Goal: Information Seeking & Learning: Learn about a topic

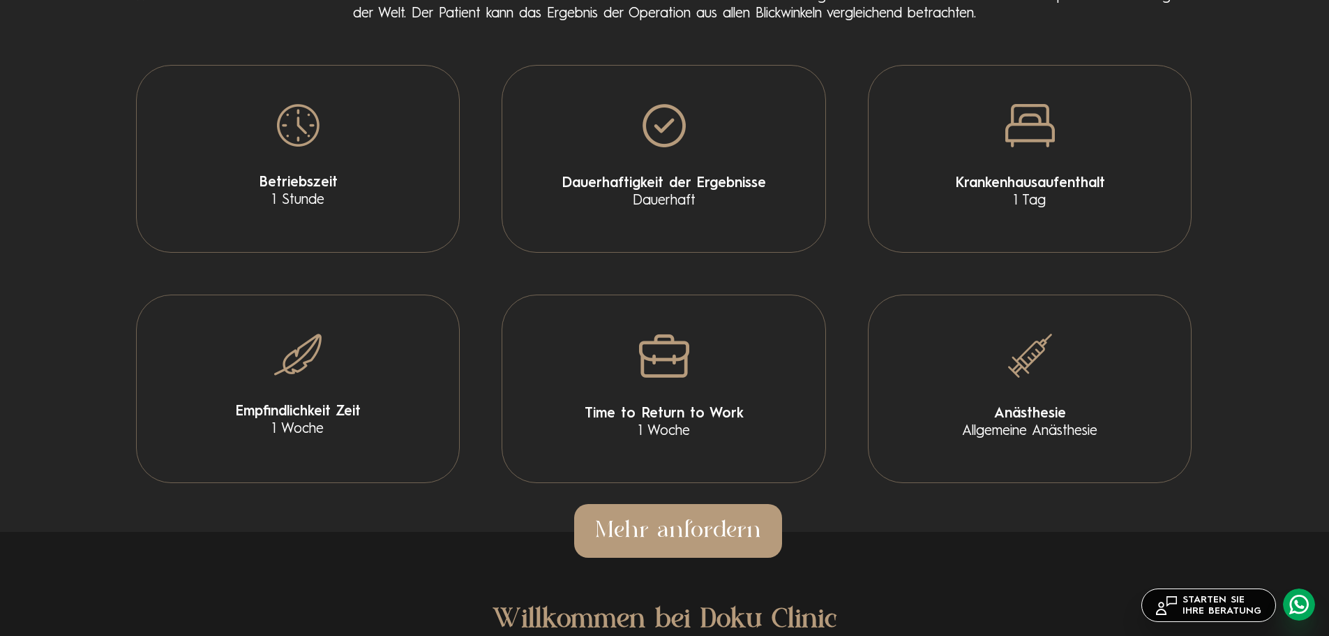
scroll to position [2860, 0]
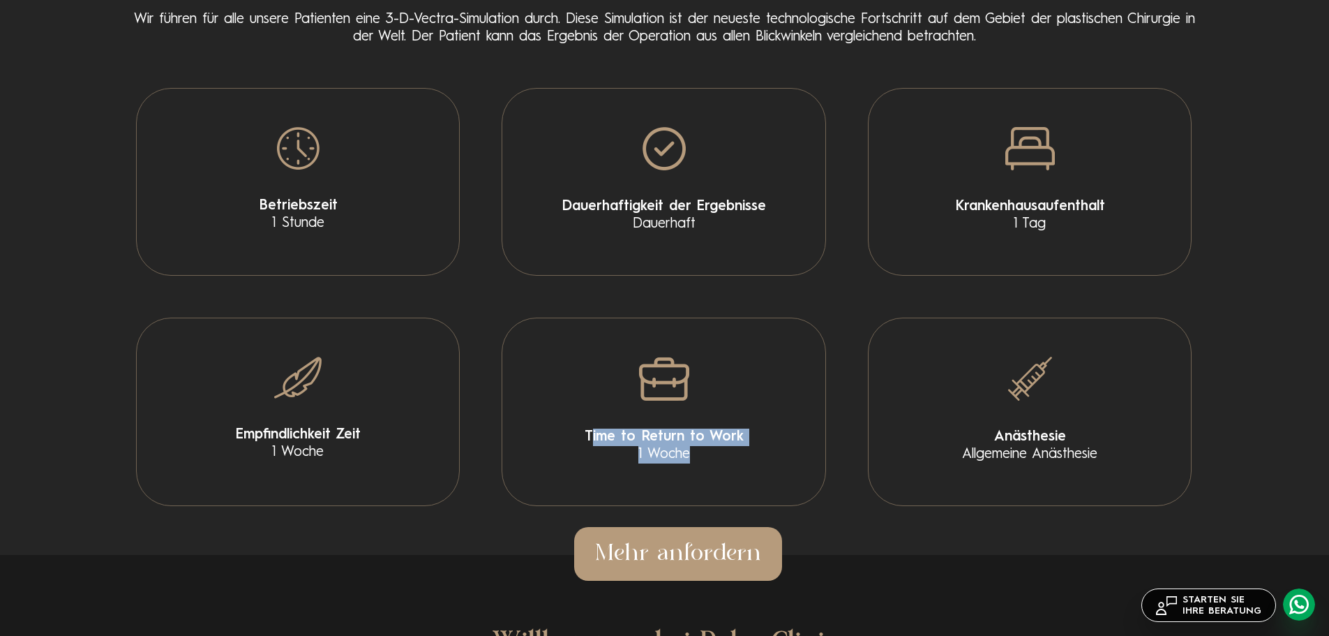
drag, startPoint x: 596, startPoint y: 439, endPoint x: 699, endPoint y: 464, distance: 105.6
click at [699, 464] on div "Time to Return to Work 1 Woche" at bounding box center [664, 411] width 324 height 188
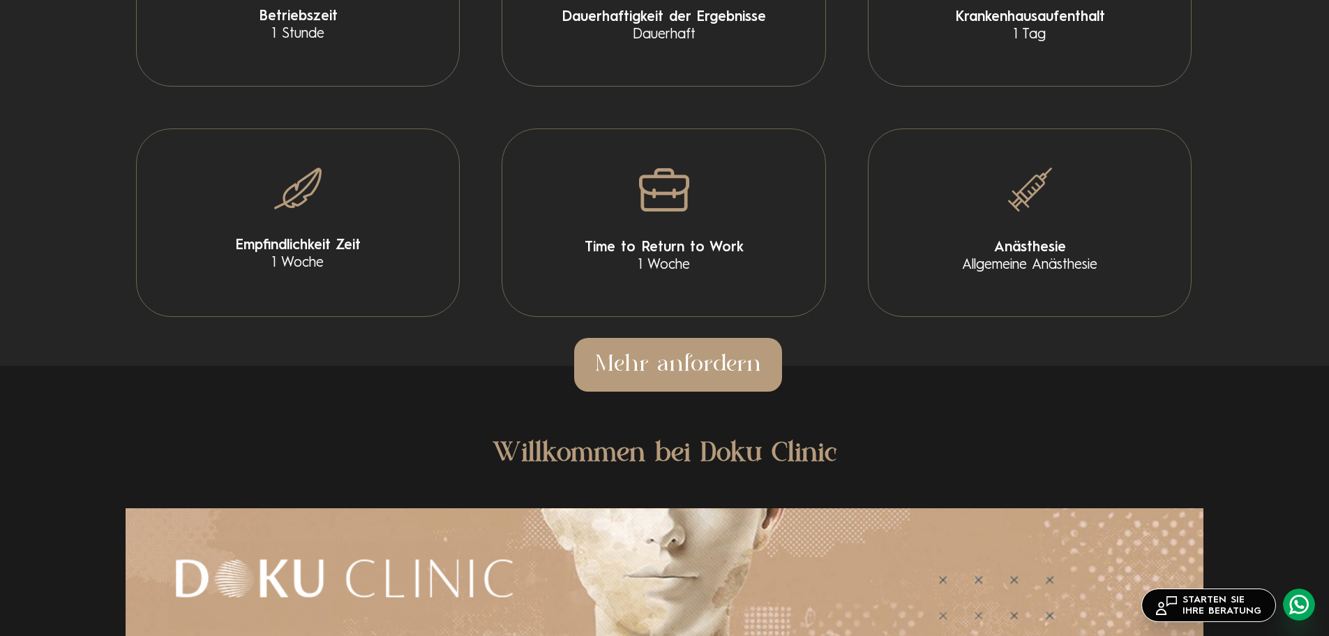
scroll to position [3279, 0]
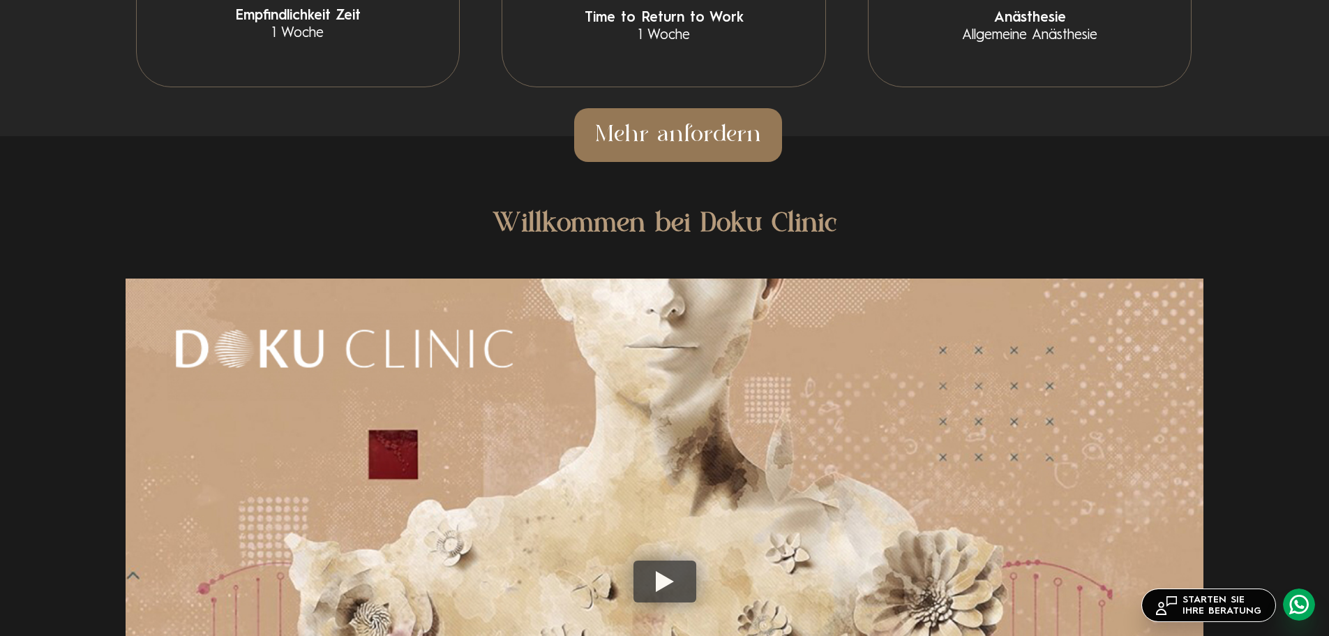
click at [676, 133] on link "Mehr anfordern" at bounding box center [678, 135] width 208 height 54
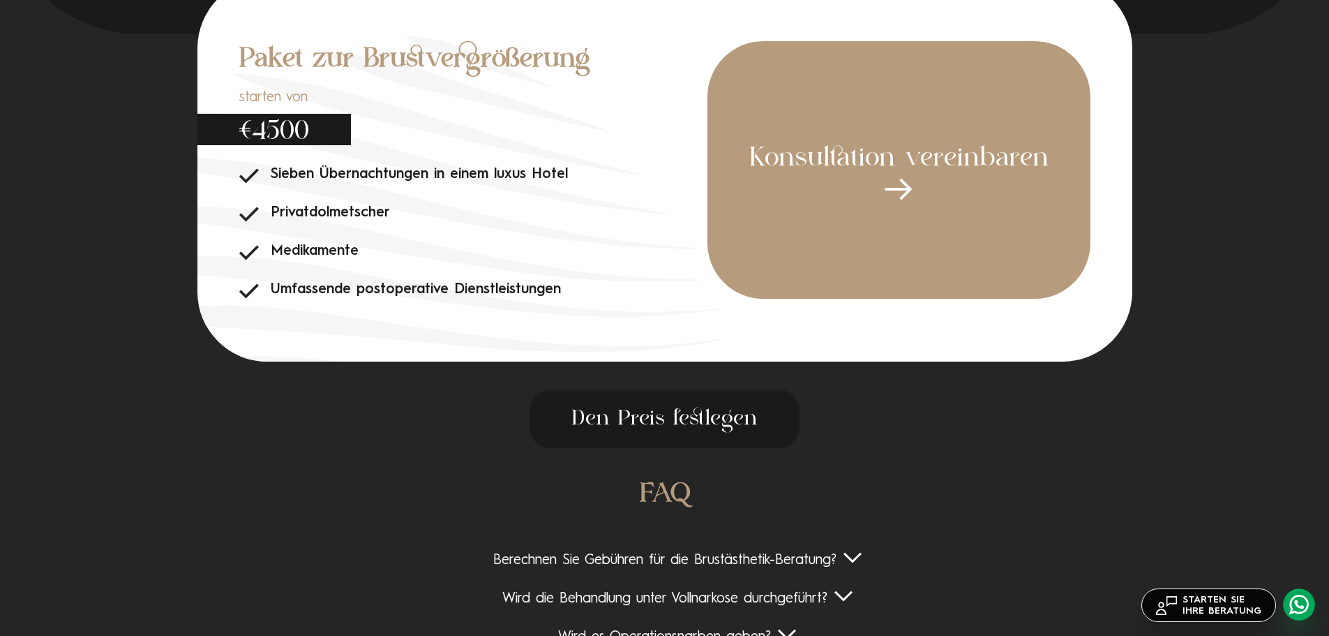
scroll to position [4698, 0]
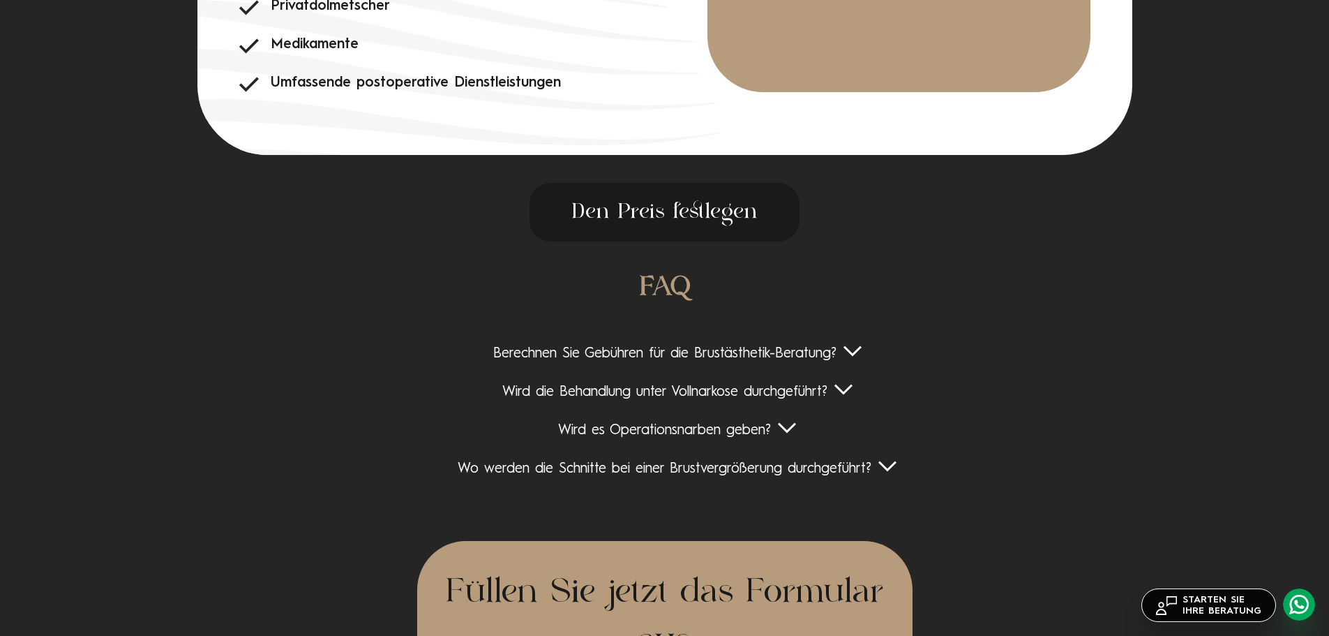
click at [861, 359] on div "FAQ Berechnen Sie Gebühren für die Brustästhetik-Beratung? Nein, die Brustästhe…" at bounding box center [665, 384] width 1078 height 230
click at [857, 363] on div "Berechnen Sie Gebühren für die Brustästhetik-Beratung?" at bounding box center [665, 353] width 1078 height 17
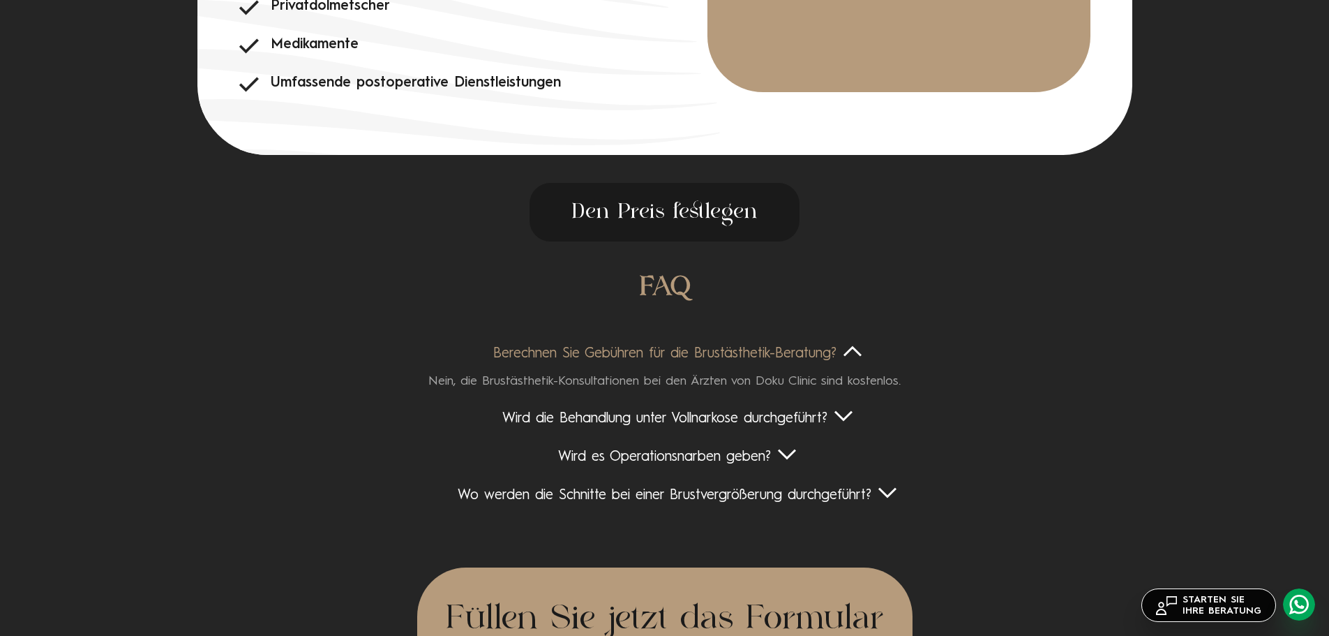
click at [852, 363] on div "Berechnen Sie Gebühren für die Brustästhetik-Beratung?" at bounding box center [665, 353] width 1078 height 17
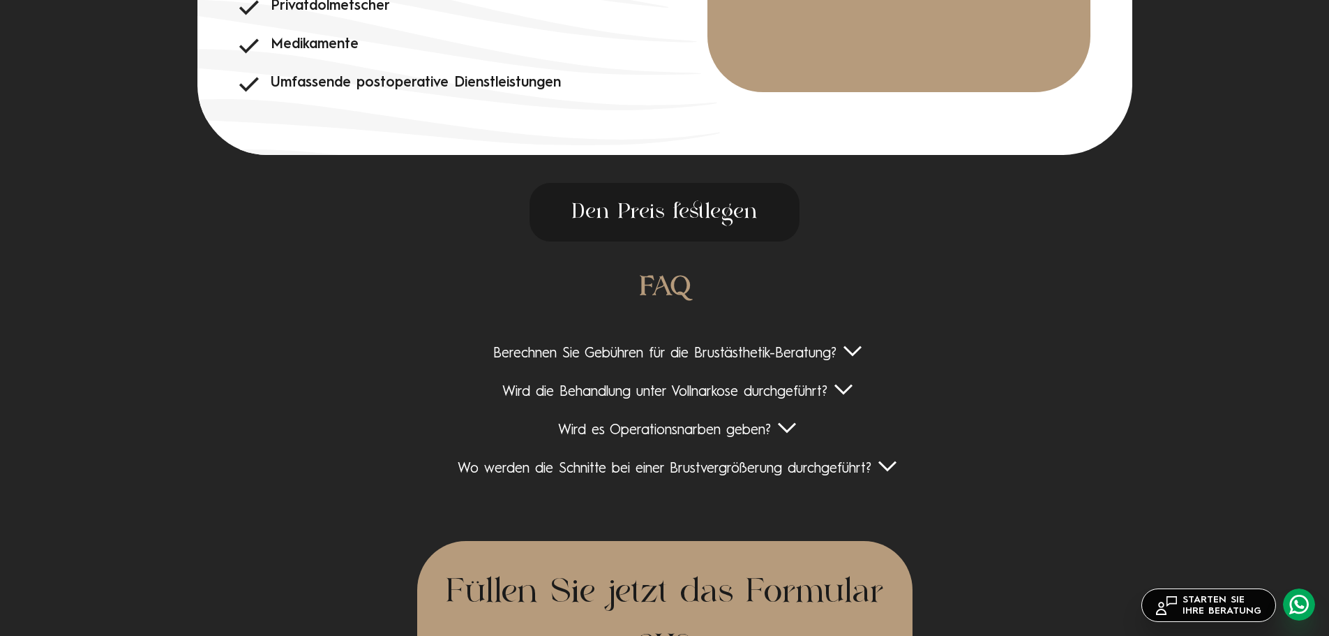
click at [845, 401] on div "Wird die Behandlung unter Vollnarkose durchgeführt?" at bounding box center [665, 392] width 1078 height 17
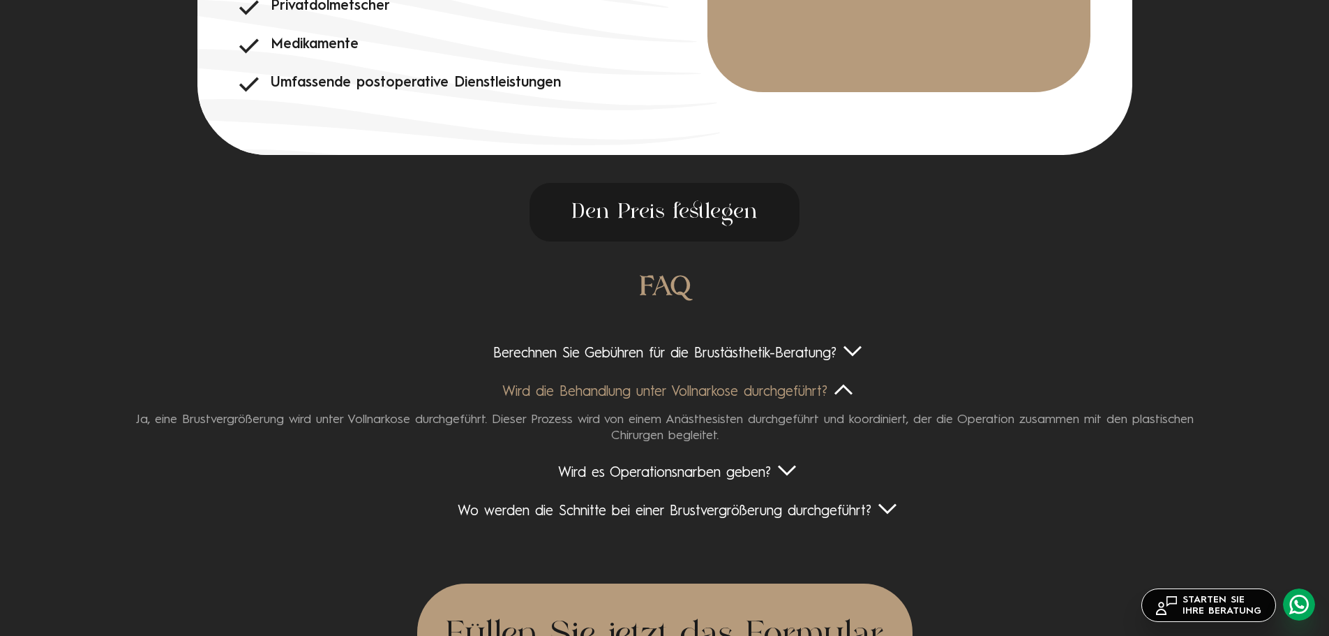
click at [845, 401] on div "Wird die Behandlung unter Vollnarkose durchgeführt?" at bounding box center [665, 392] width 1078 height 17
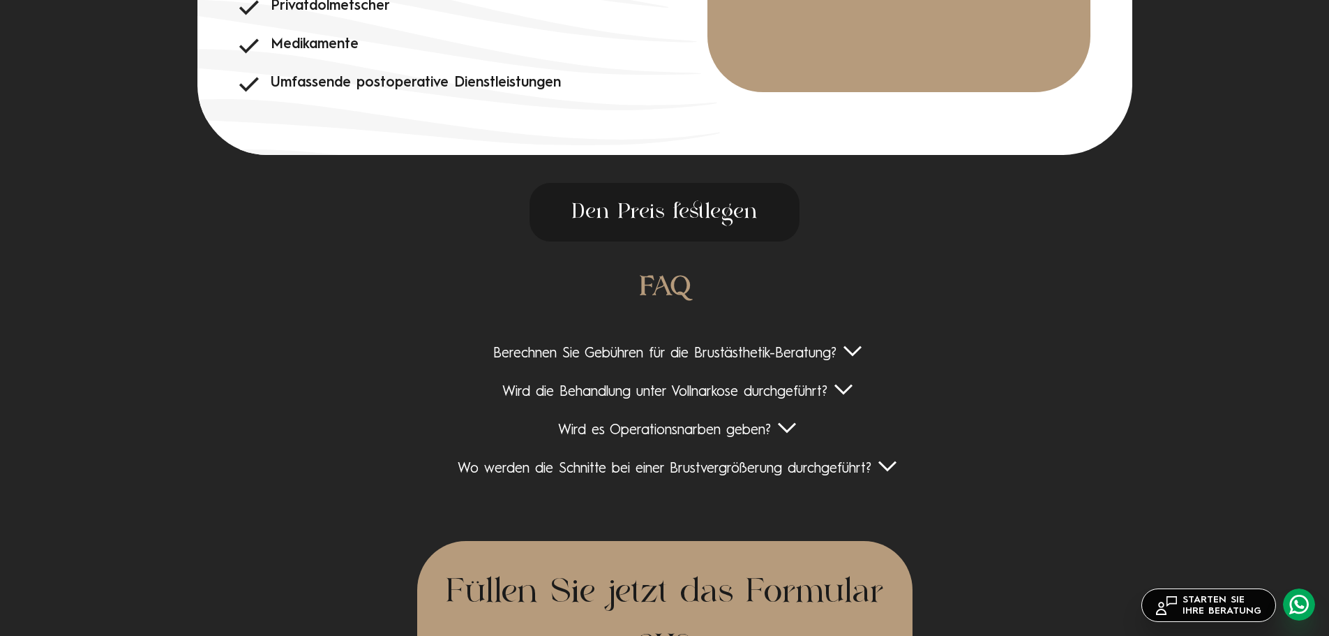
click at [772, 439] on div "Wird es Operationsnarben geben?" at bounding box center [665, 430] width 1078 height 17
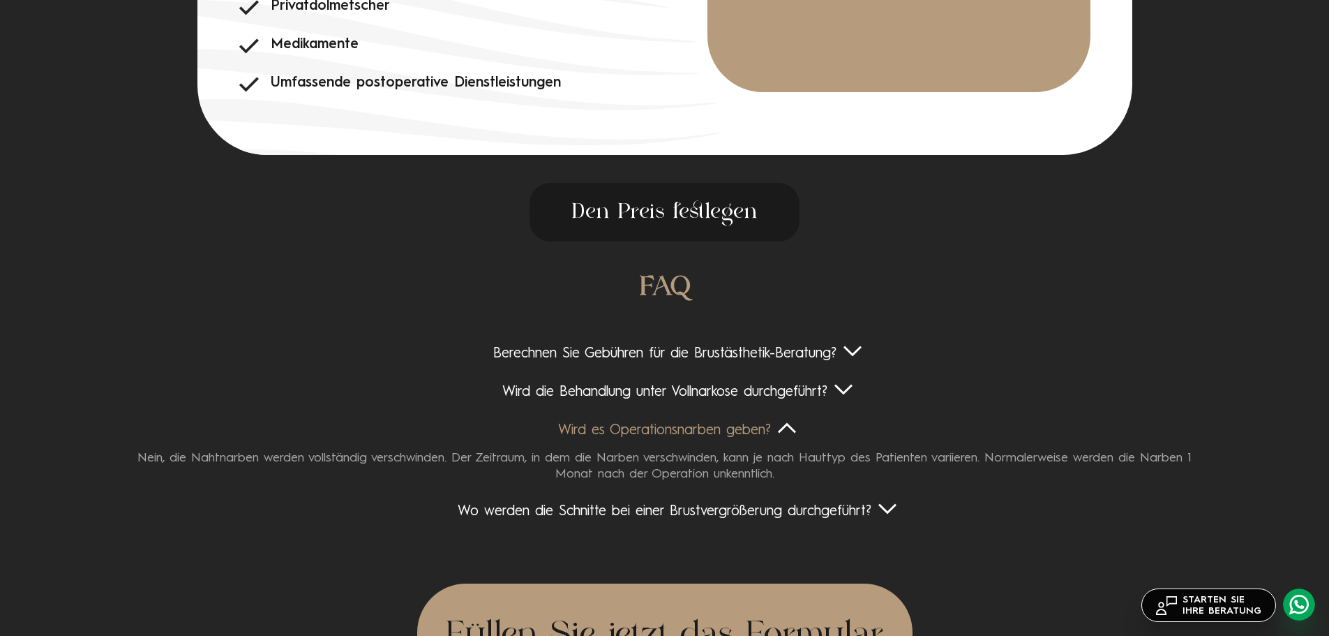
click at [788, 439] on div "Wird es Operationsnarben geben?" at bounding box center [665, 430] width 1078 height 17
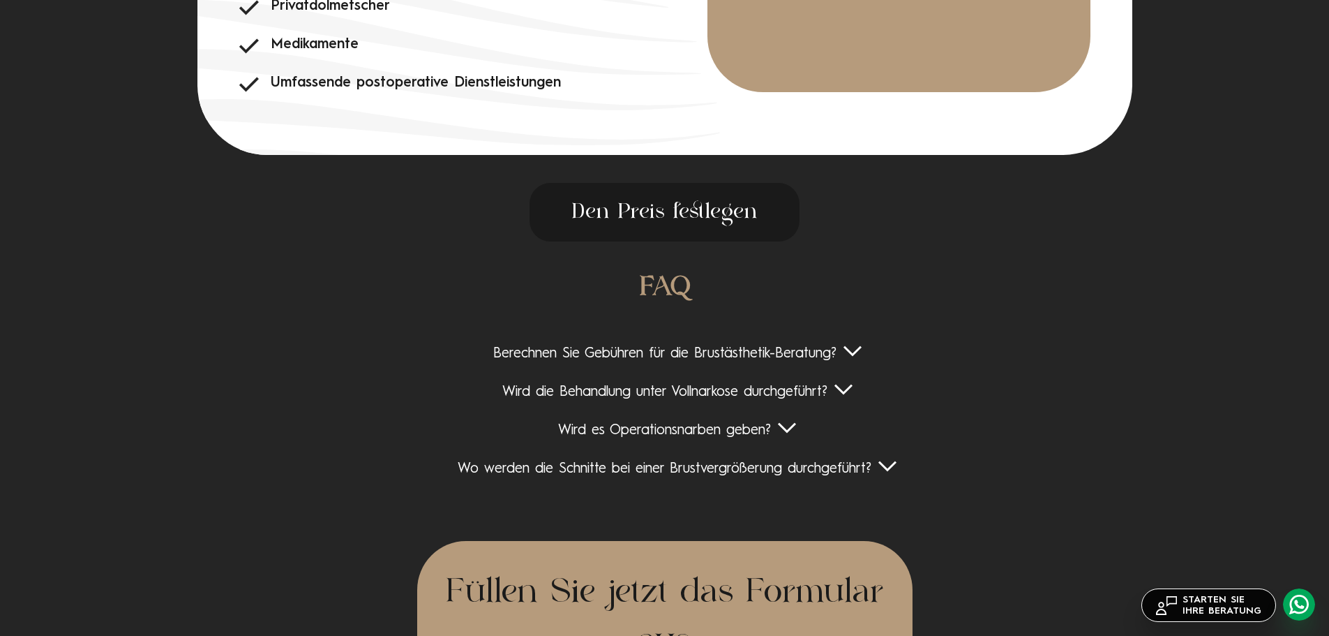
click at [885, 478] on div "Wo werden die Schnitte bei einer Brustvergrößerung durchgeführt?" at bounding box center [665, 468] width 1078 height 17
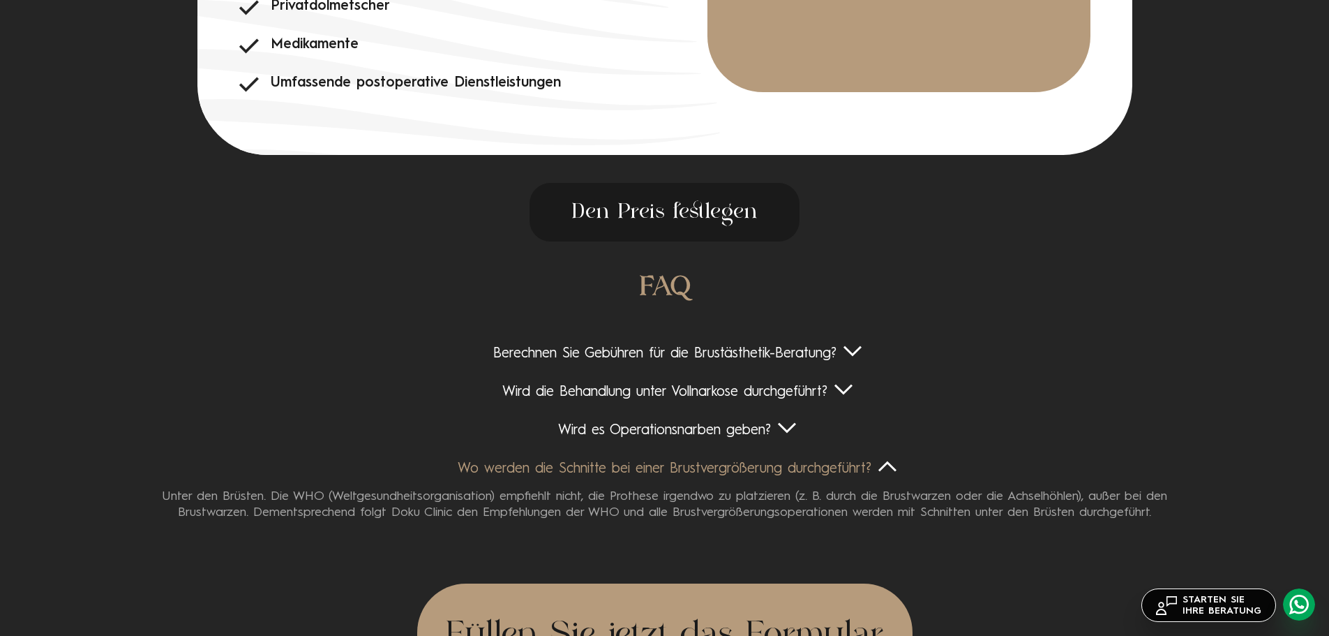
click at [887, 478] on div "Wo werden die Schnitte bei einer Brustvergrößerung durchgeführt?" at bounding box center [665, 468] width 1078 height 17
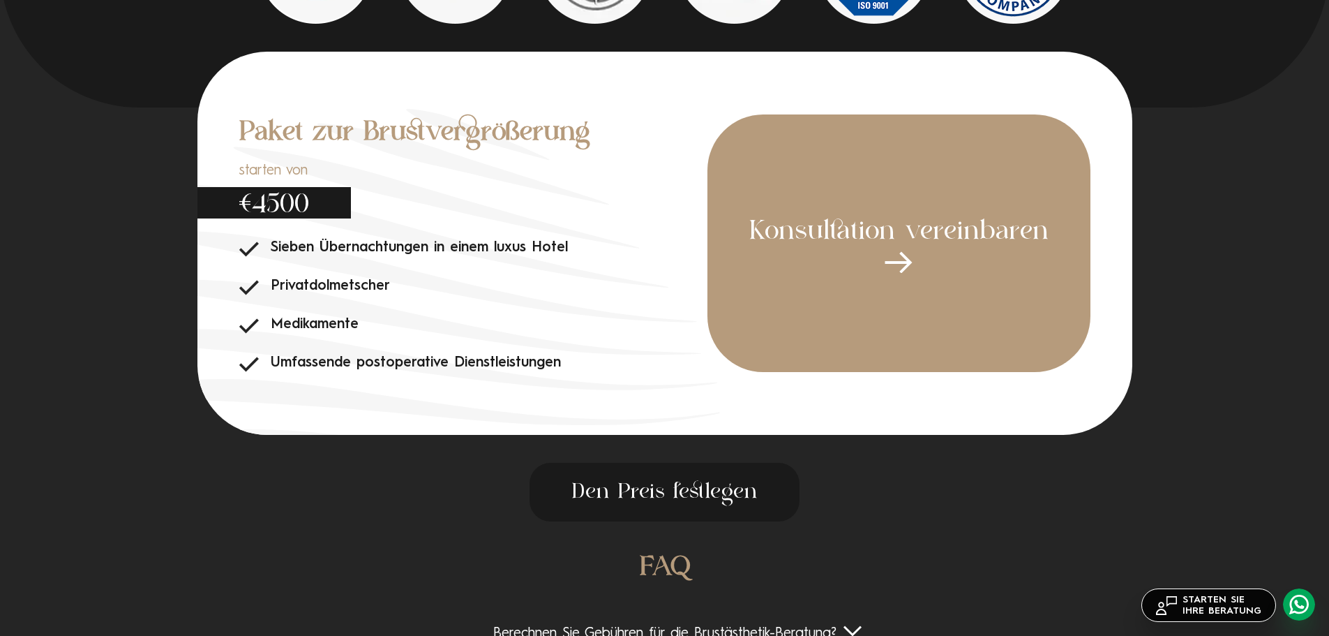
scroll to position [4210, 0]
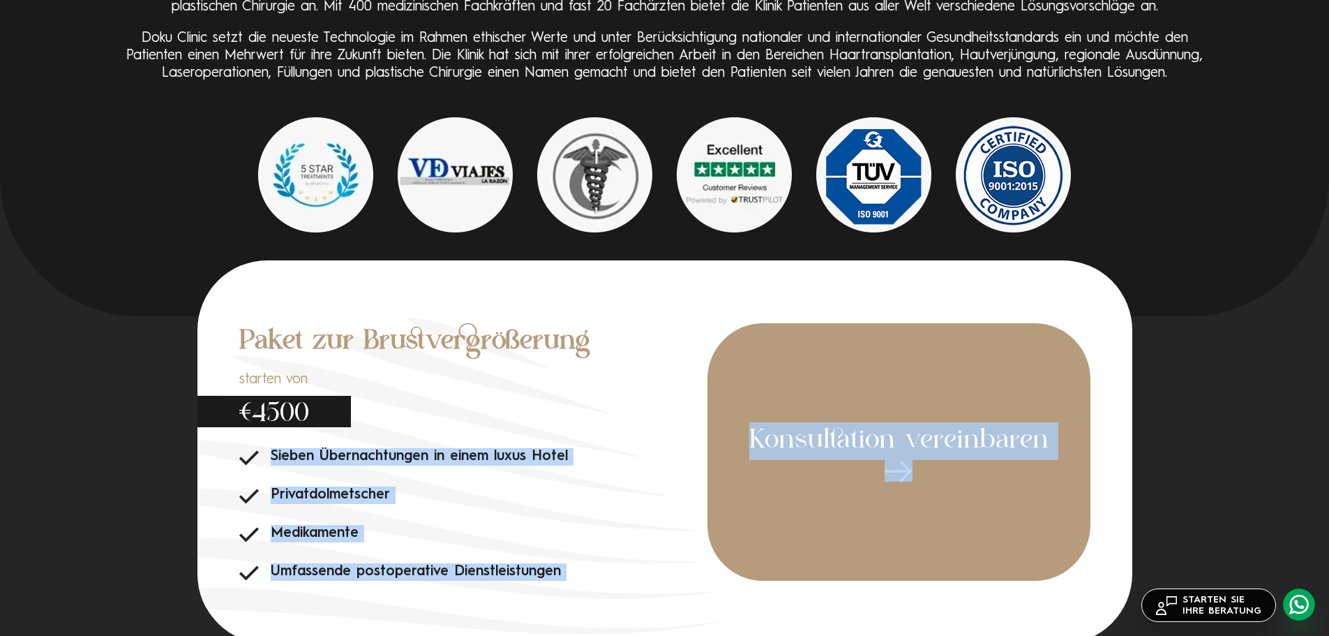
drag, startPoint x: 236, startPoint y: 354, endPoint x: 351, endPoint y: 441, distance: 143.9
click at [351, 441] on div "Paket zur Brustvergrößerung starten von €4500 Sieben Übernachtungen in einem lu…" at bounding box center [664, 451] width 935 height 383
click at [398, 432] on div "Paket zur Brustvergrößerung starten von €4500 Sieben Übernachtungen in einem lu…" at bounding box center [473, 451] width 468 height 257
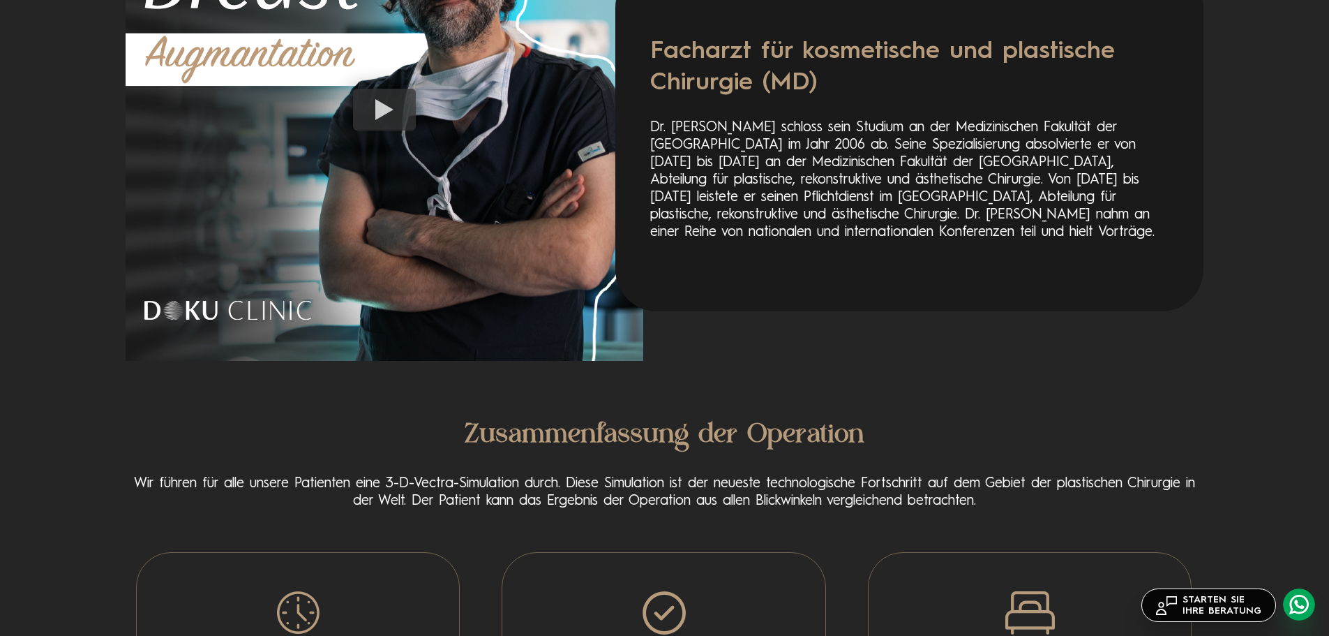
scroll to position [2117, 0]
